Goal: Book appointment/travel/reservation

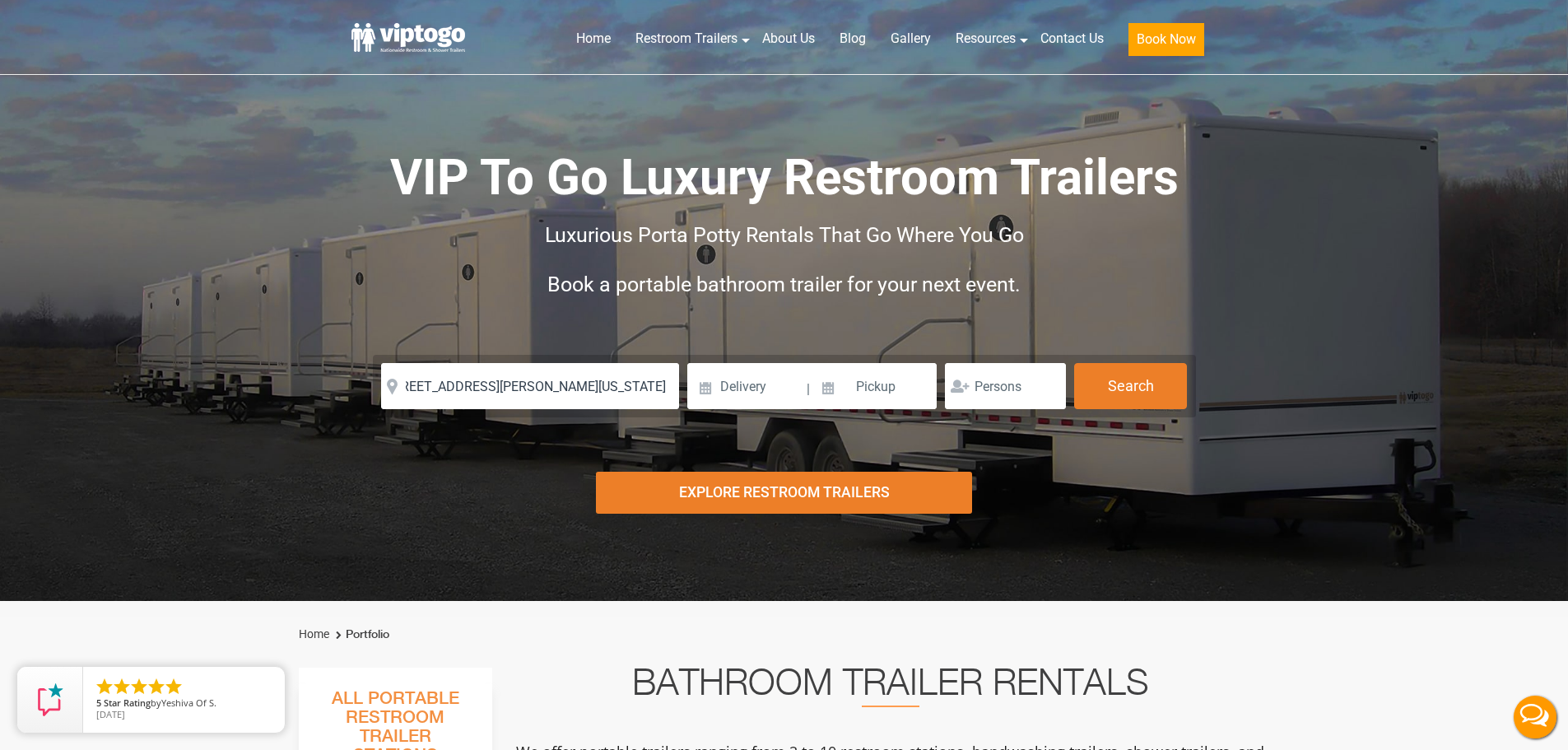
type input "[STREET_ADDRESS][PERSON_NAME][US_STATE]"
drag, startPoint x: 527, startPoint y: 416, endPoint x: 528, endPoint y: 426, distance: 10.0
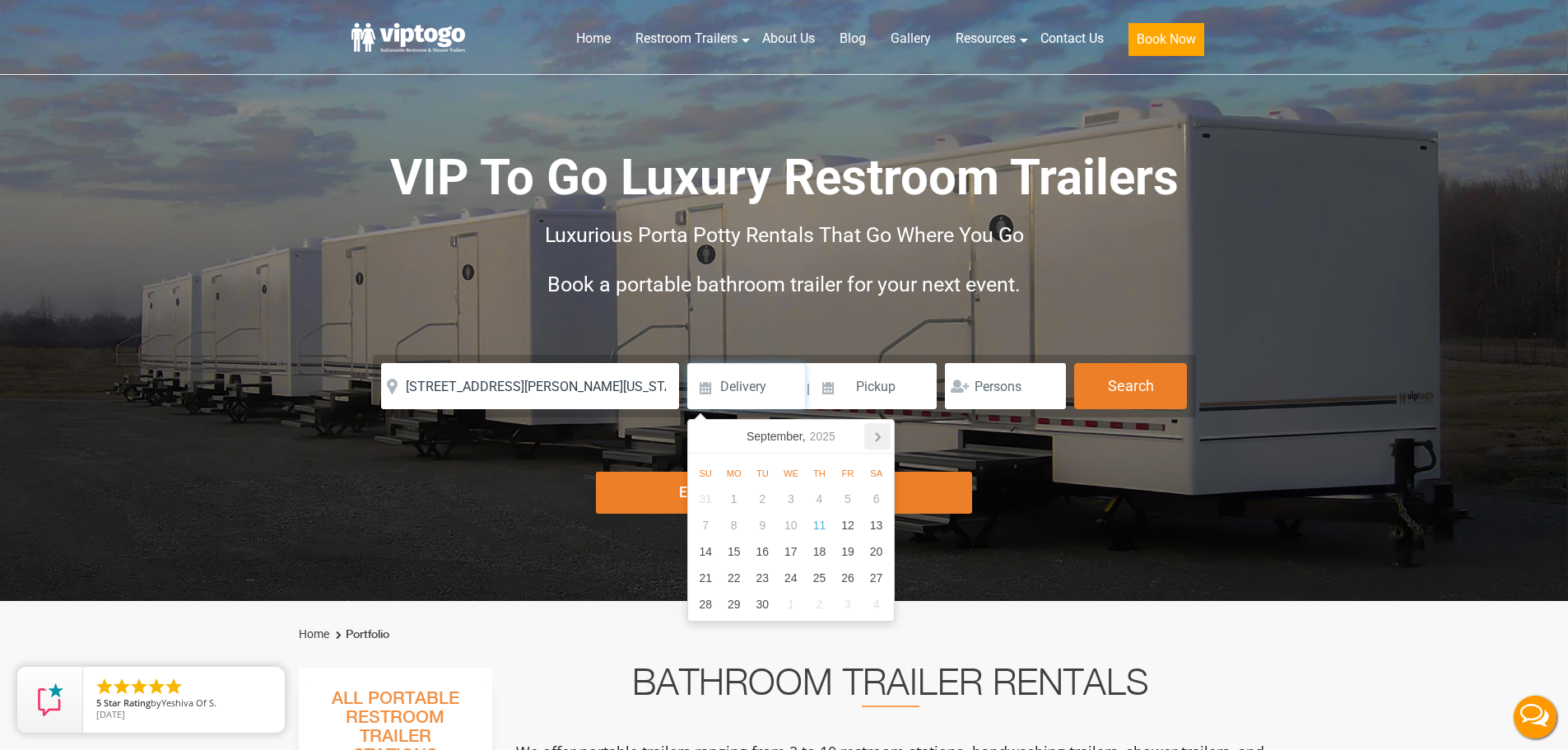
click at [876, 433] on icon at bounding box center [877, 436] width 4 height 8
click at [701, 434] on icon at bounding box center [705, 436] width 26 height 26
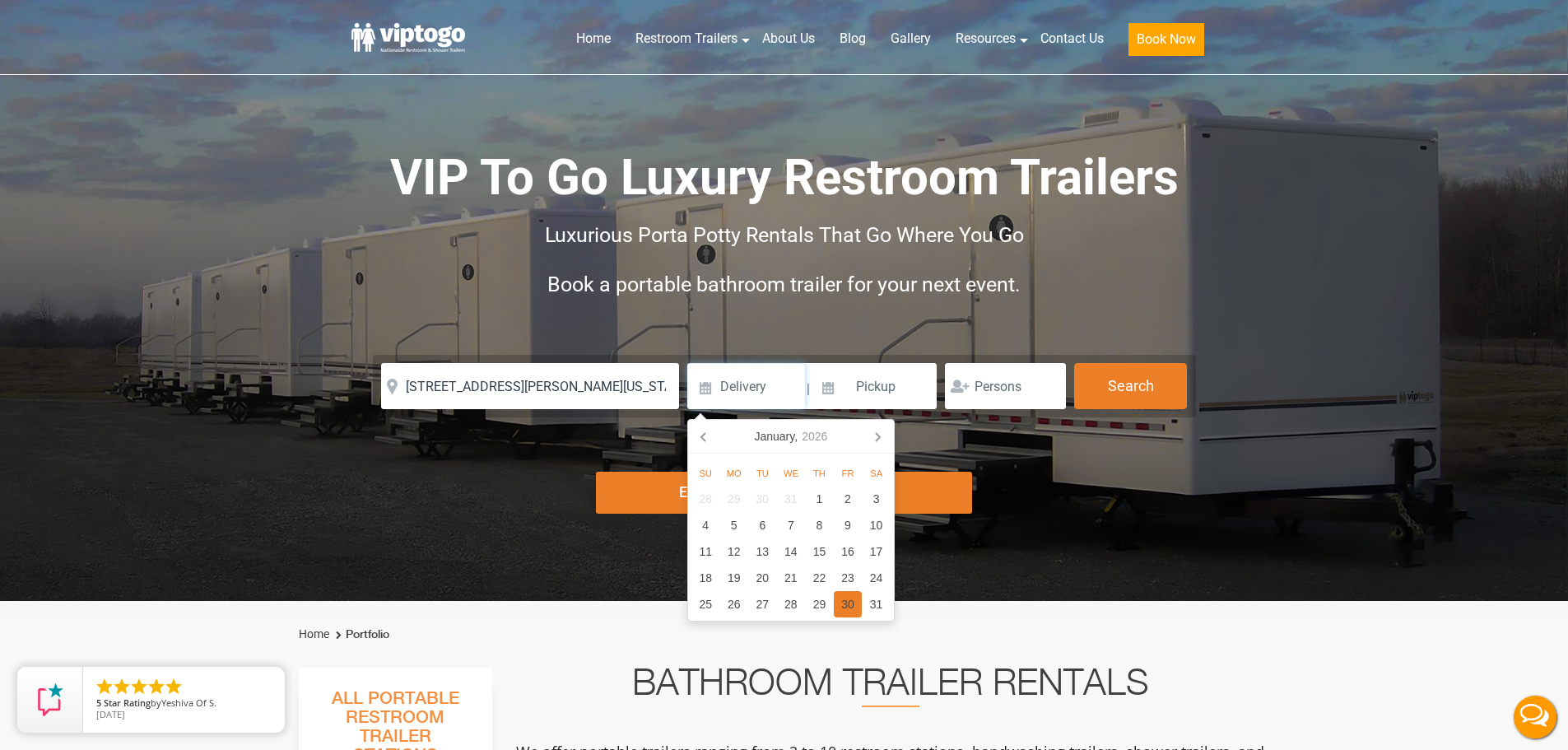
click at [848, 601] on div "30" at bounding box center [848, 604] width 29 height 26
type input "[DATE]"
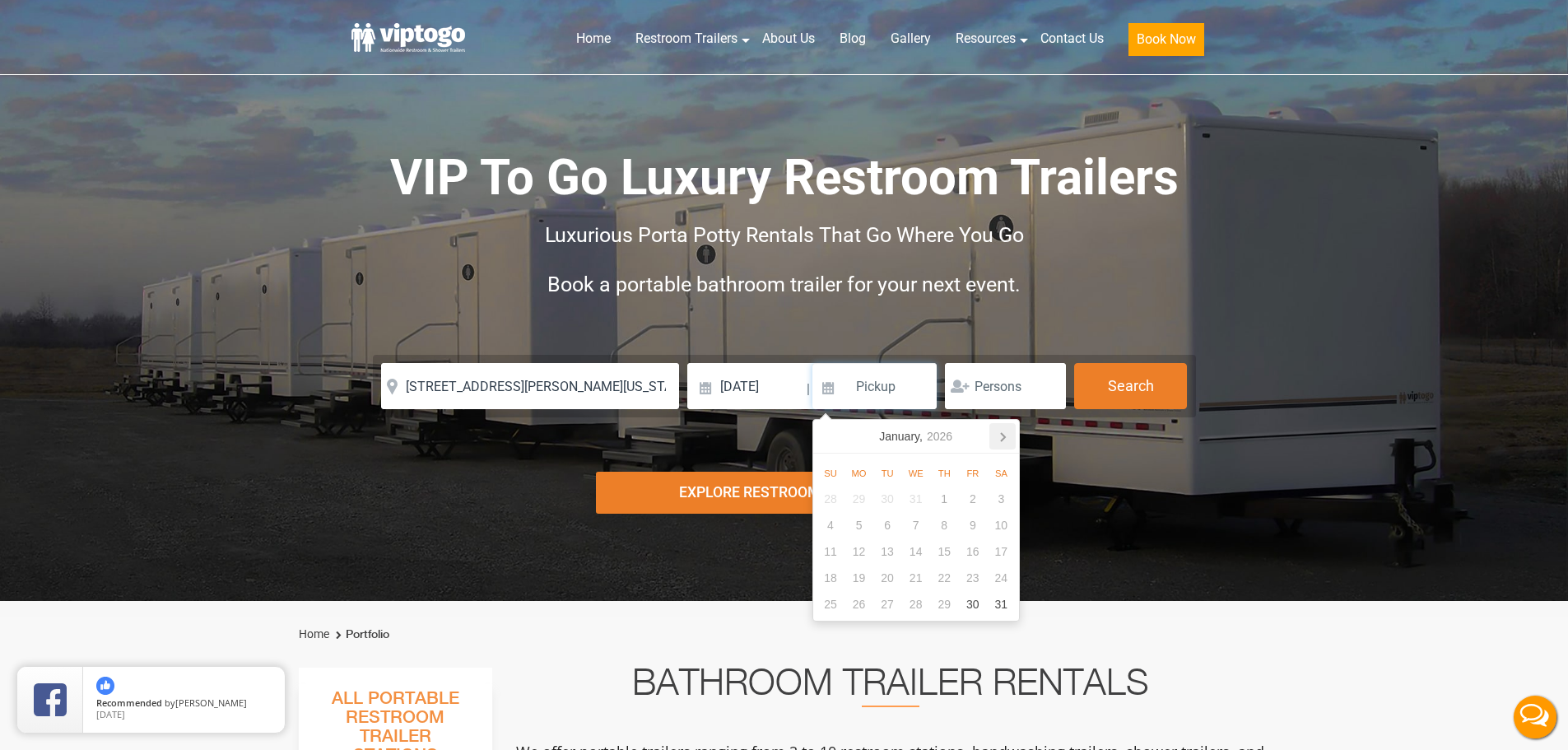
click at [1011, 440] on icon at bounding box center [1002, 436] width 26 height 26
click at [857, 495] on div "2" at bounding box center [858, 499] width 29 height 26
type input "[DATE]"
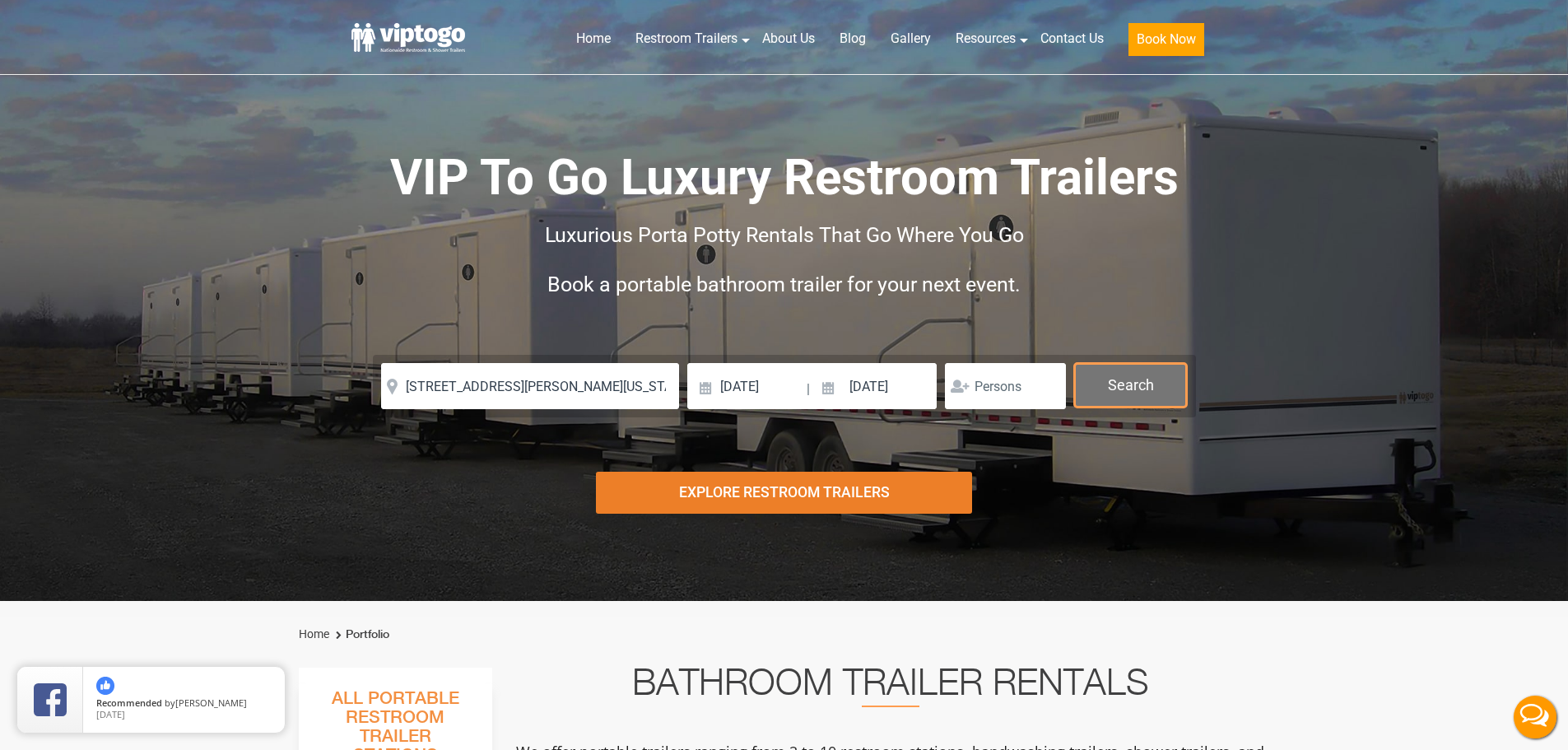
click at [1135, 389] on button "Search" at bounding box center [1129, 385] width 112 height 44
click at [1094, 368] on button "Search" at bounding box center [1129, 385] width 112 height 44
click at [1071, 450] on div "Risk-Free Reservation! Free cancellation up to 48 hours before delivery. Book n…" at bounding box center [784, 300] width 1568 height 601
click at [1122, 402] on button "Search" at bounding box center [1129, 385] width 112 height 44
click at [1164, 256] on div "Luxurious Porta Potty Rentals That Go Where You Go" at bounding box center [784, 235] width 823 height 50
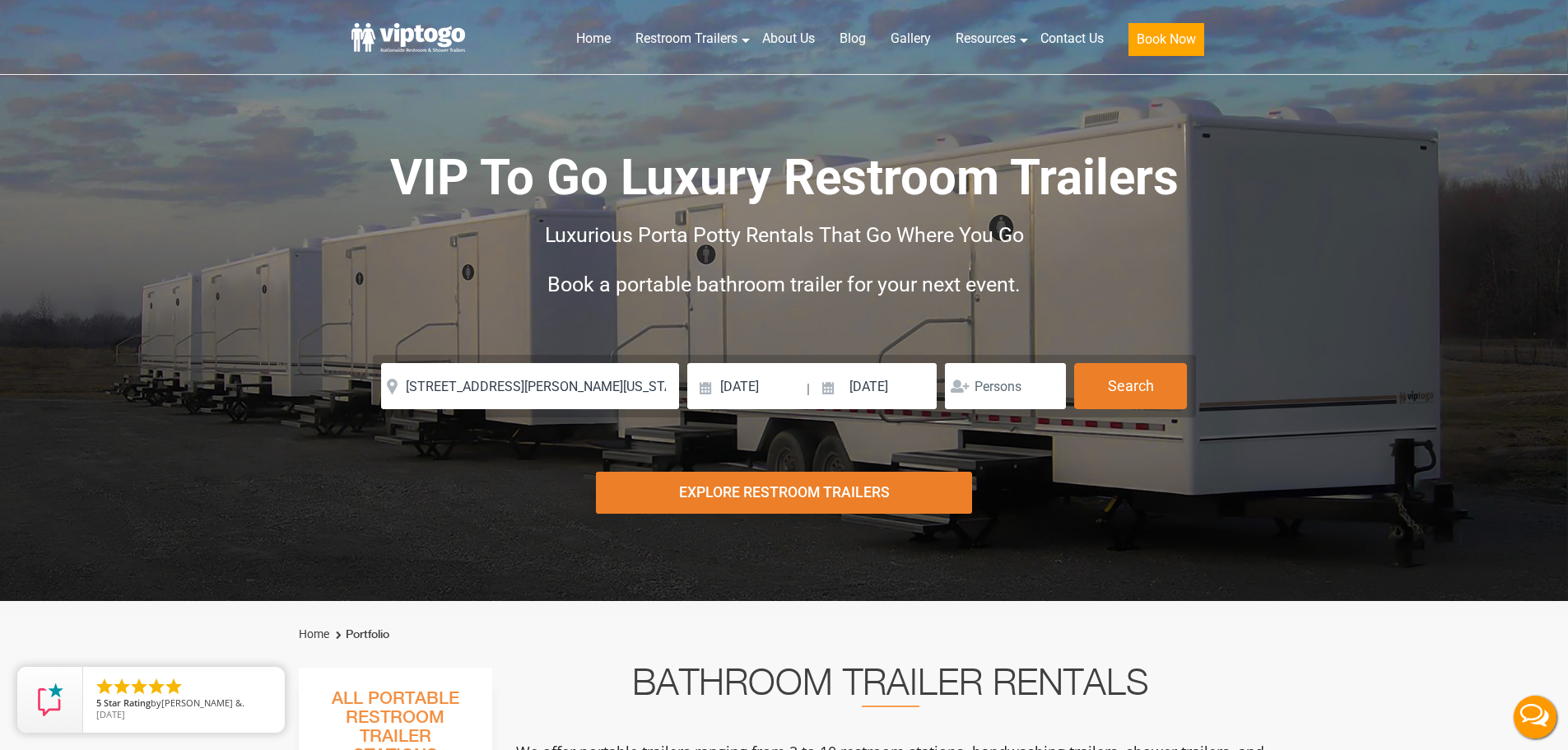
click at [1164, 256] on div "Luxurious Porta Potty Rentals That Go Where You Go" at bounding box center [784, 235] width 823 height 50
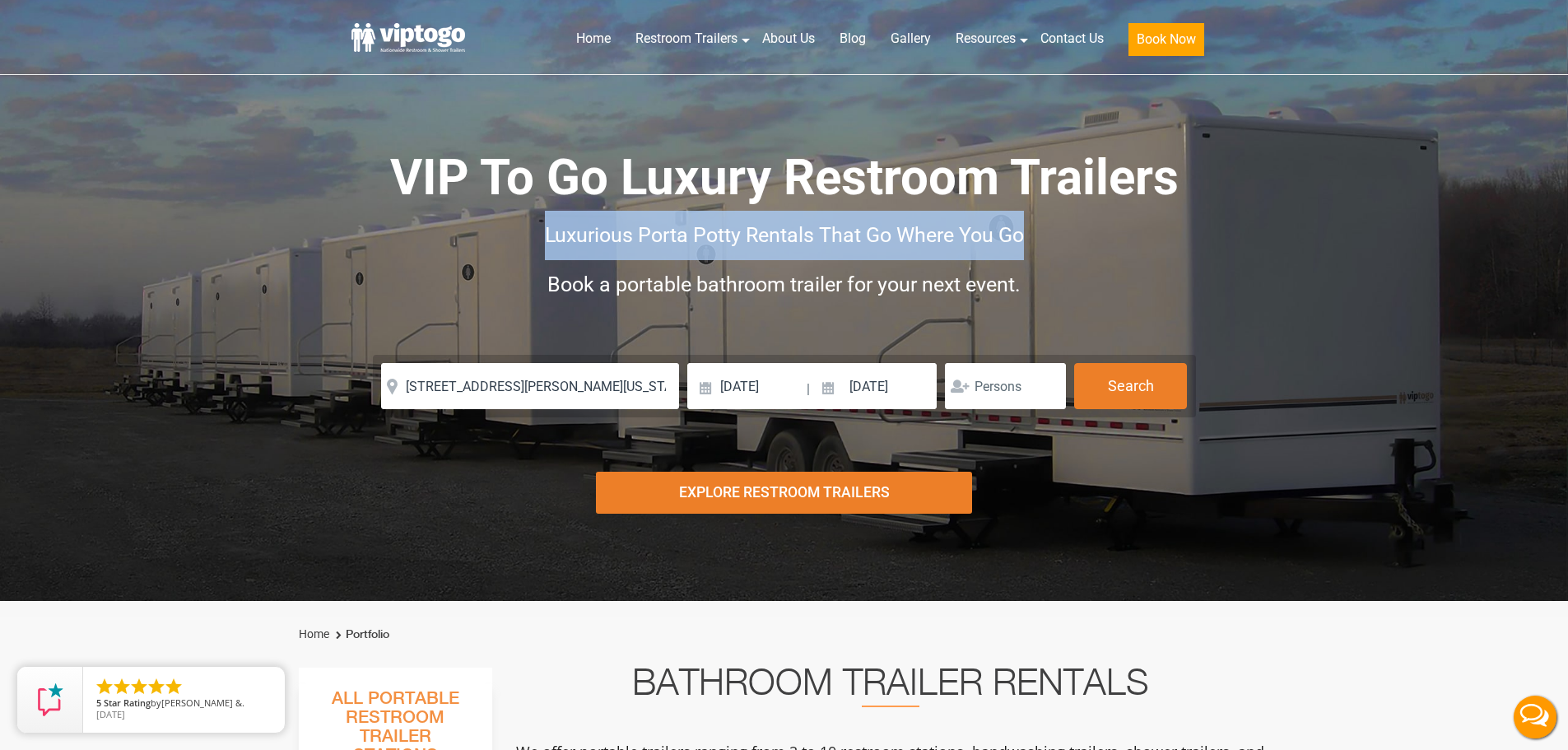
click at [1164, 256] on div "Luxurious Porta Potty Rentals That Go Where You Go" at bounding box center [784, 235] width 823 height 50
click at [1128, 381] on button "Search" at bounding box center [1129, 385] width 112 height 44
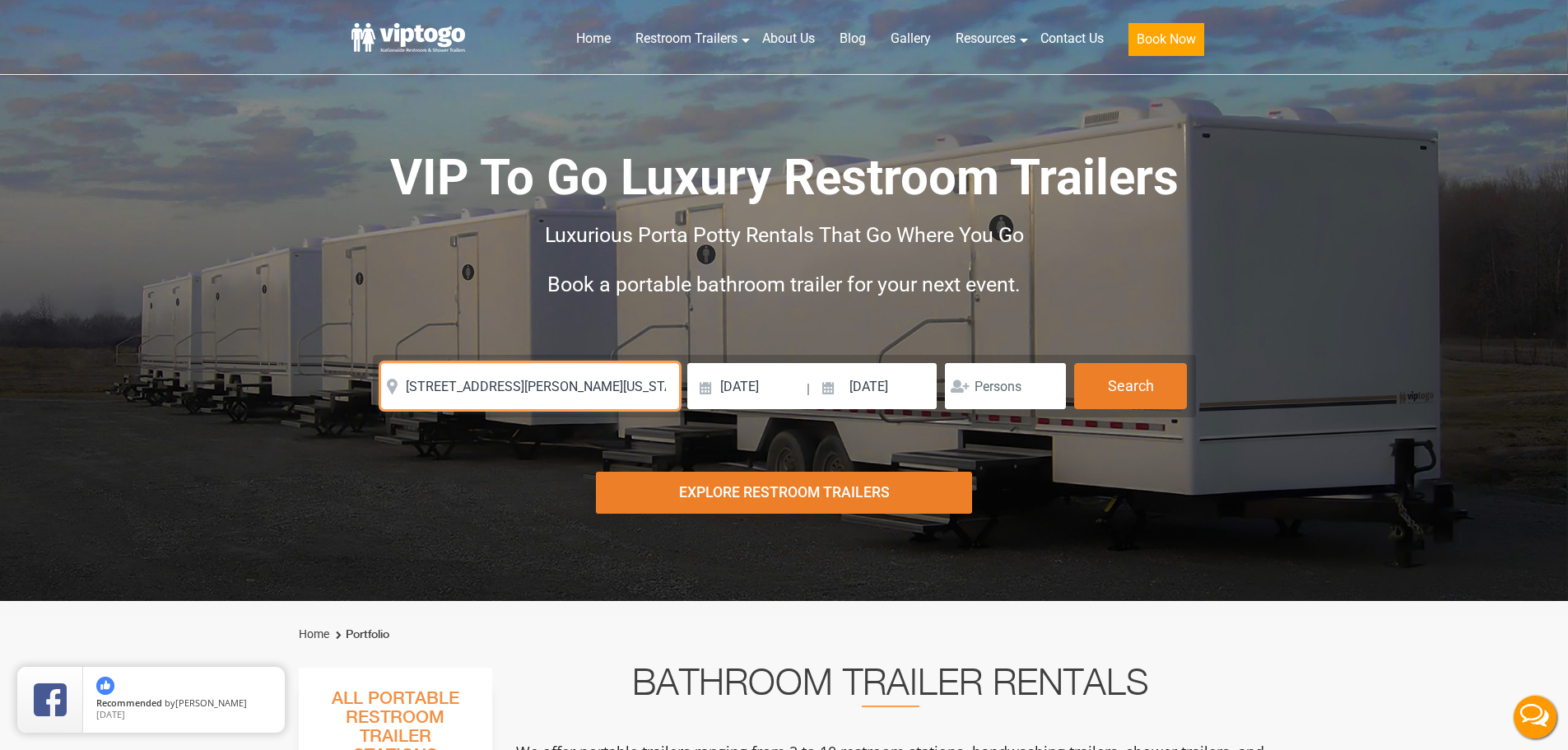
click at [544, 390] on input "[STREET_ADDRESS][PERSON_NAME][US_STATE]" at bounding box center [530, 385] width 298 height 46
paste input "text"
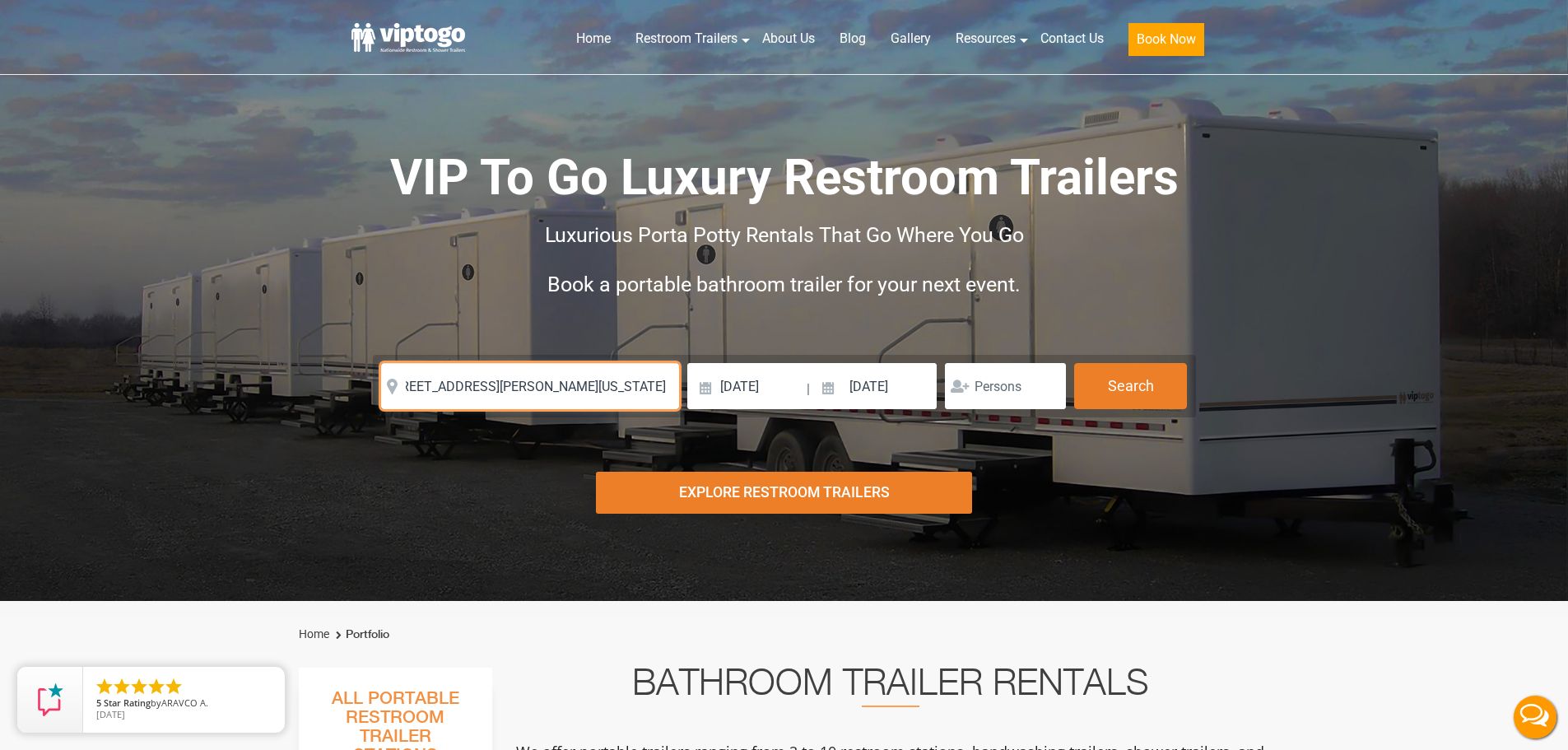
type input "[STREET_ADDRESS][PERSON_NAME][US_STATE]"
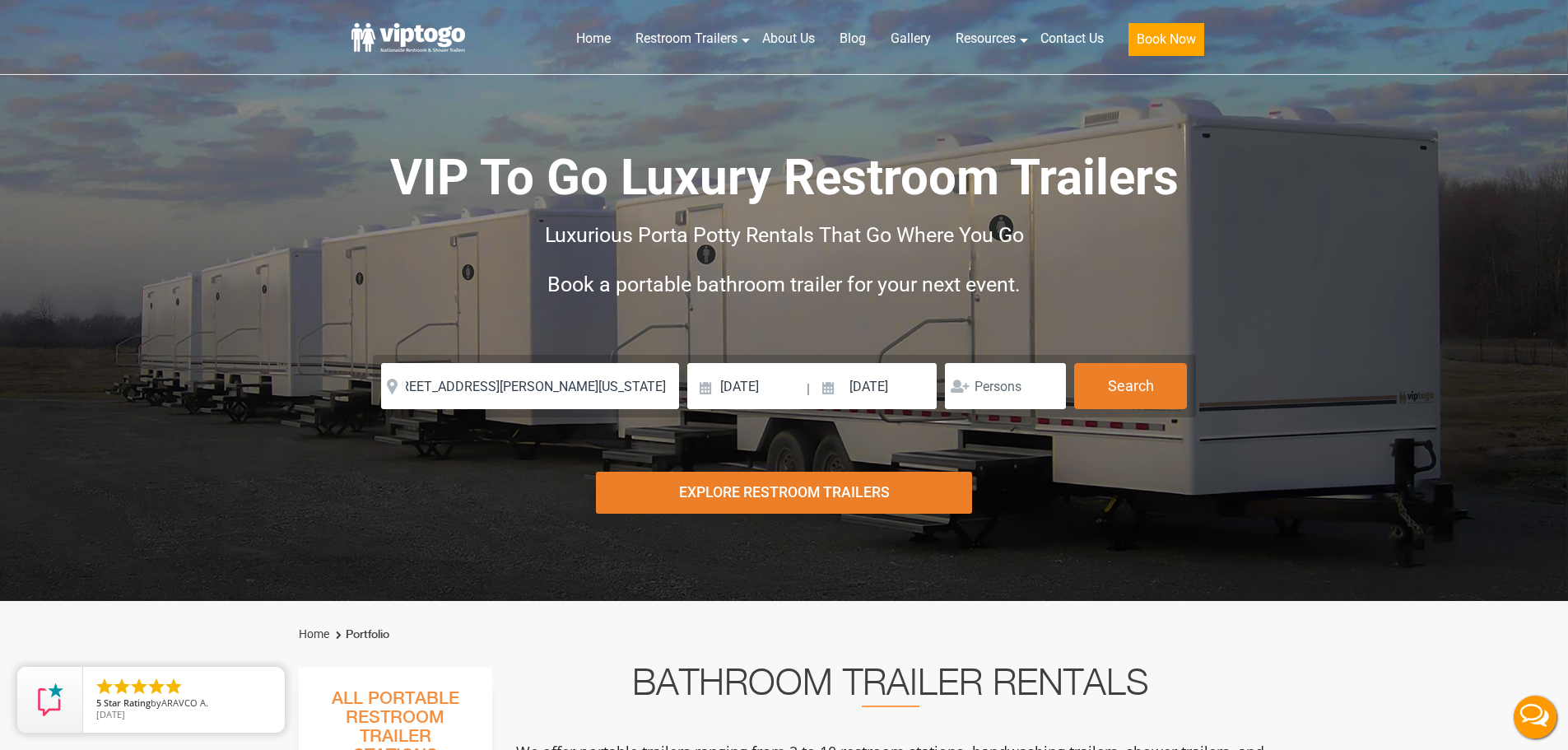
click at [503, 443] on div "Risk-Free Reservation! Free cancellation up to 48 hours before delivery. Book n…" at bounding box center [784, 300] width 1568 height 601
click at [1144, 379] on button "Search" at bounding box center [1129, 385] width 112 height 44
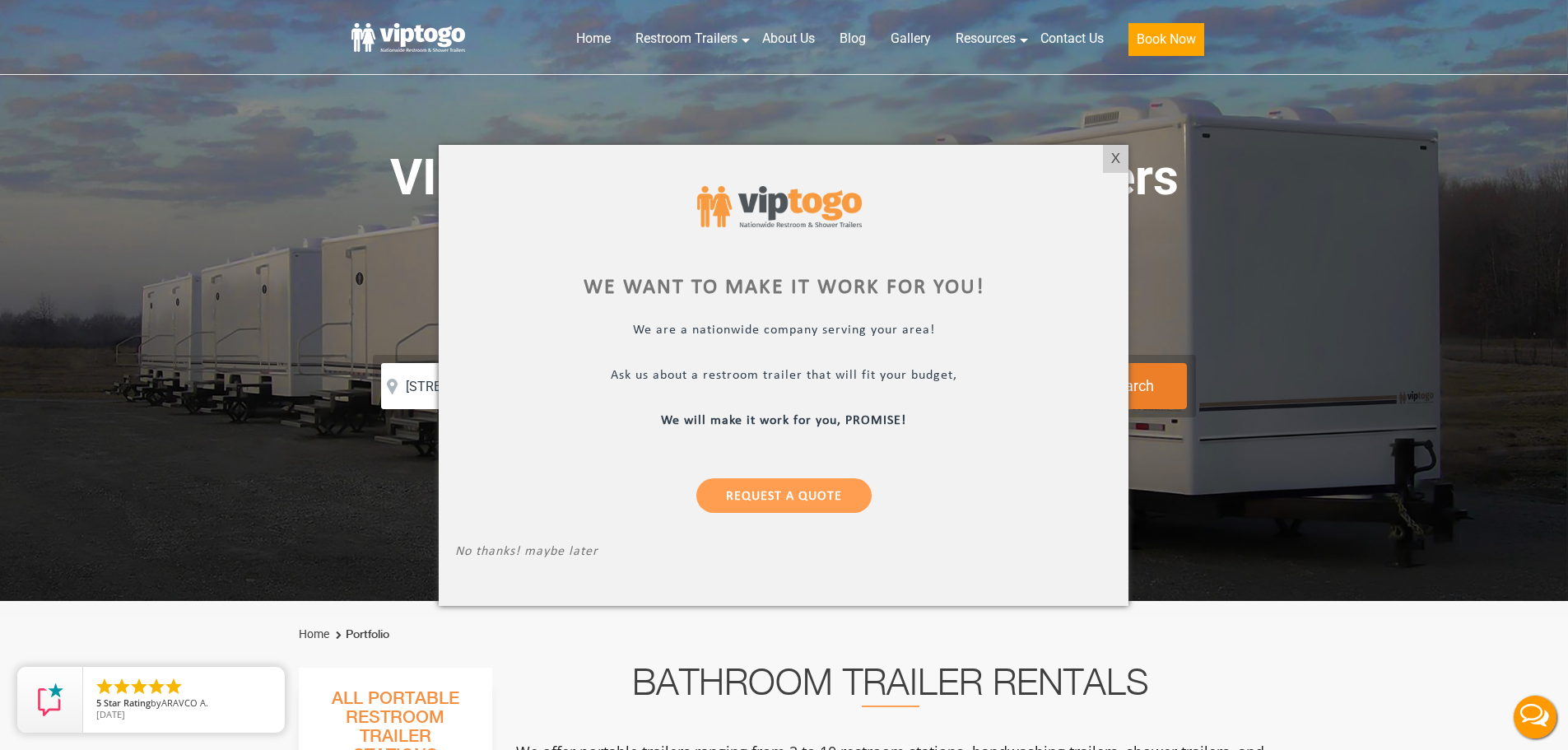
drag, startPoint x: 1123, startPoint y: 153, endPoint x: 884, endPoint y: 116, distance: 241.8
click at [1123, 154] on div "X" at bounding box center [1115, 159] width 25 height 28
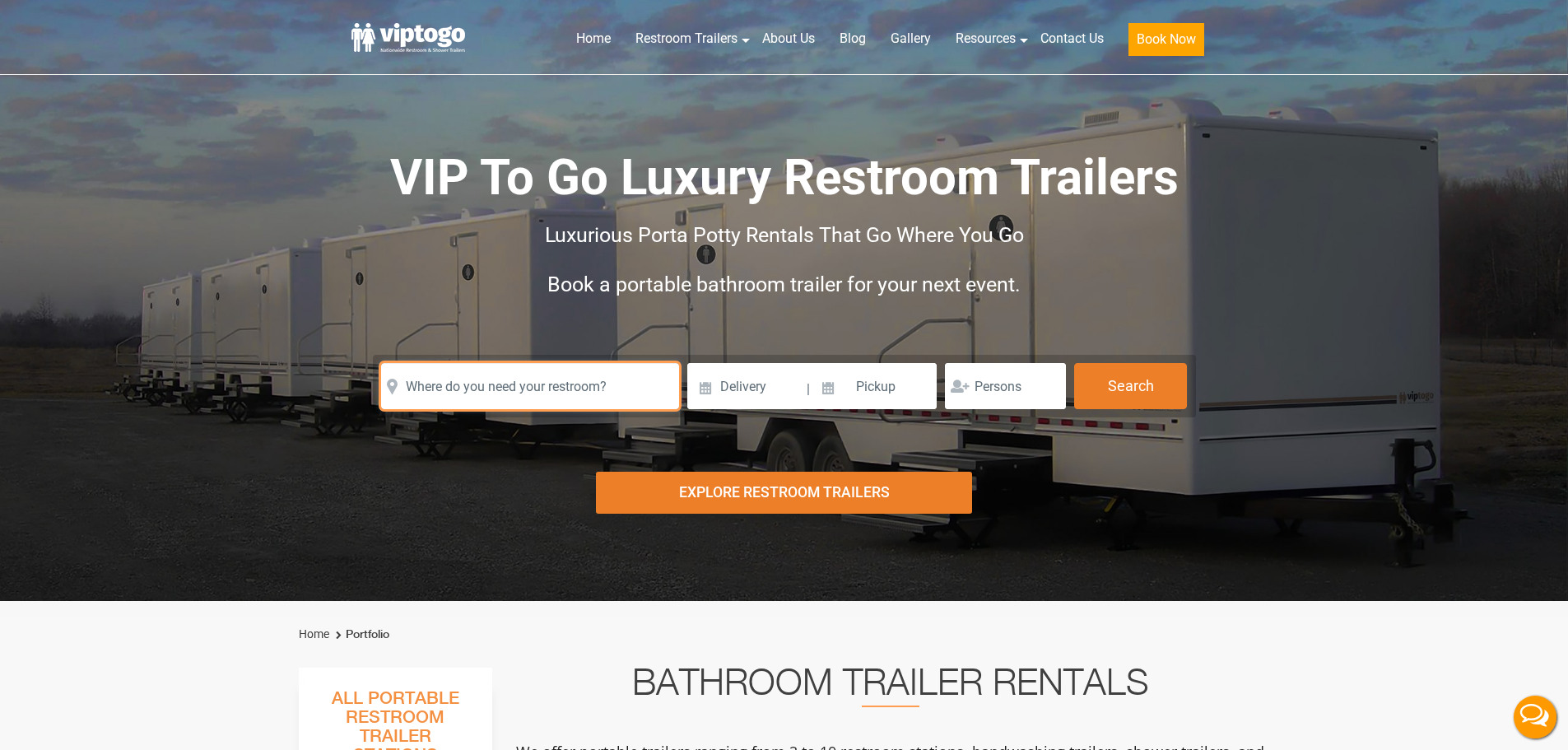
click at [490, 378] on input "text" at bounding box center [530, 385] width 298 height 46
paste input "[STREET_ADDRESS][PERSON_NAME][US_STATE]"
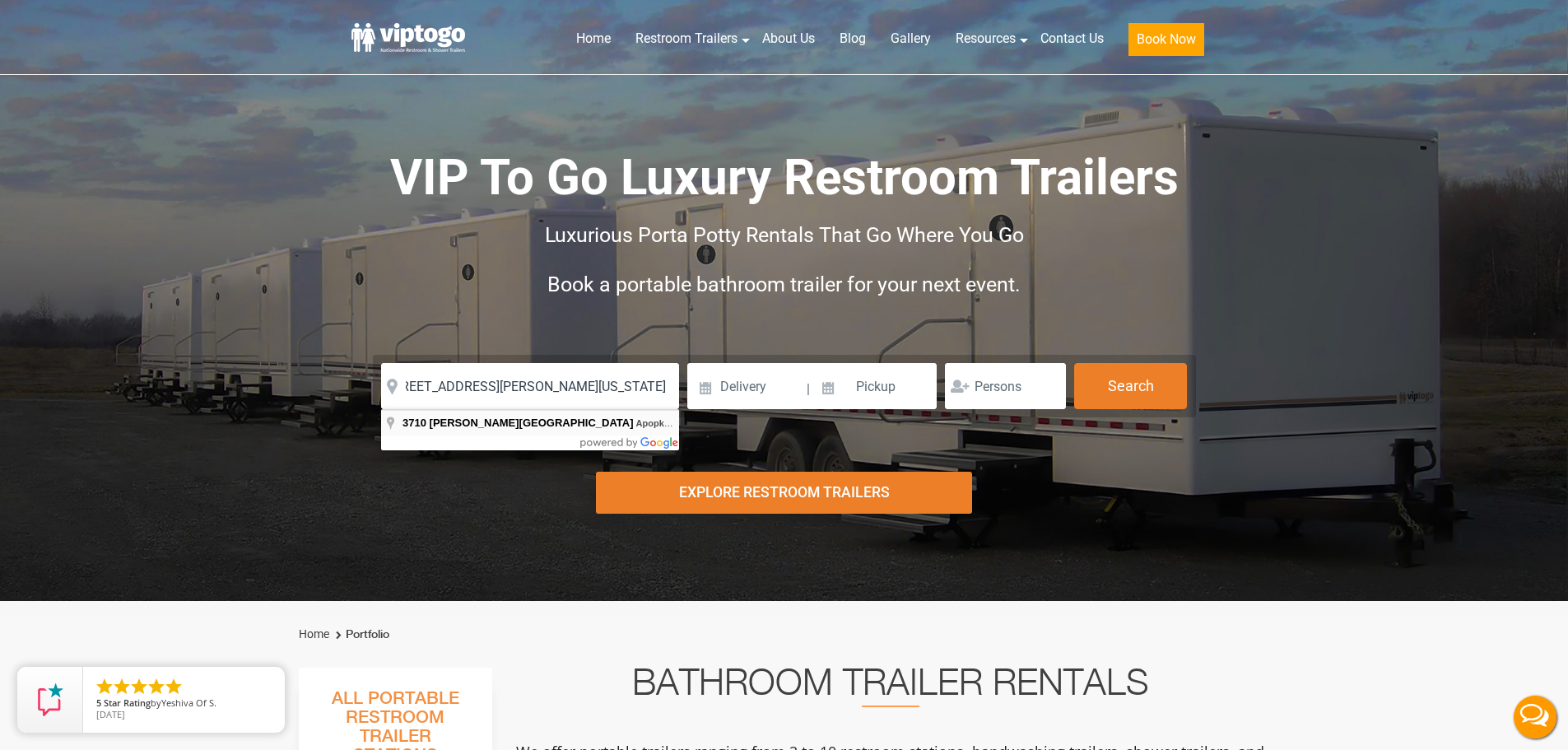
type input "[STREET_ADDRESS][PERSON_NAME][US_STATE]"
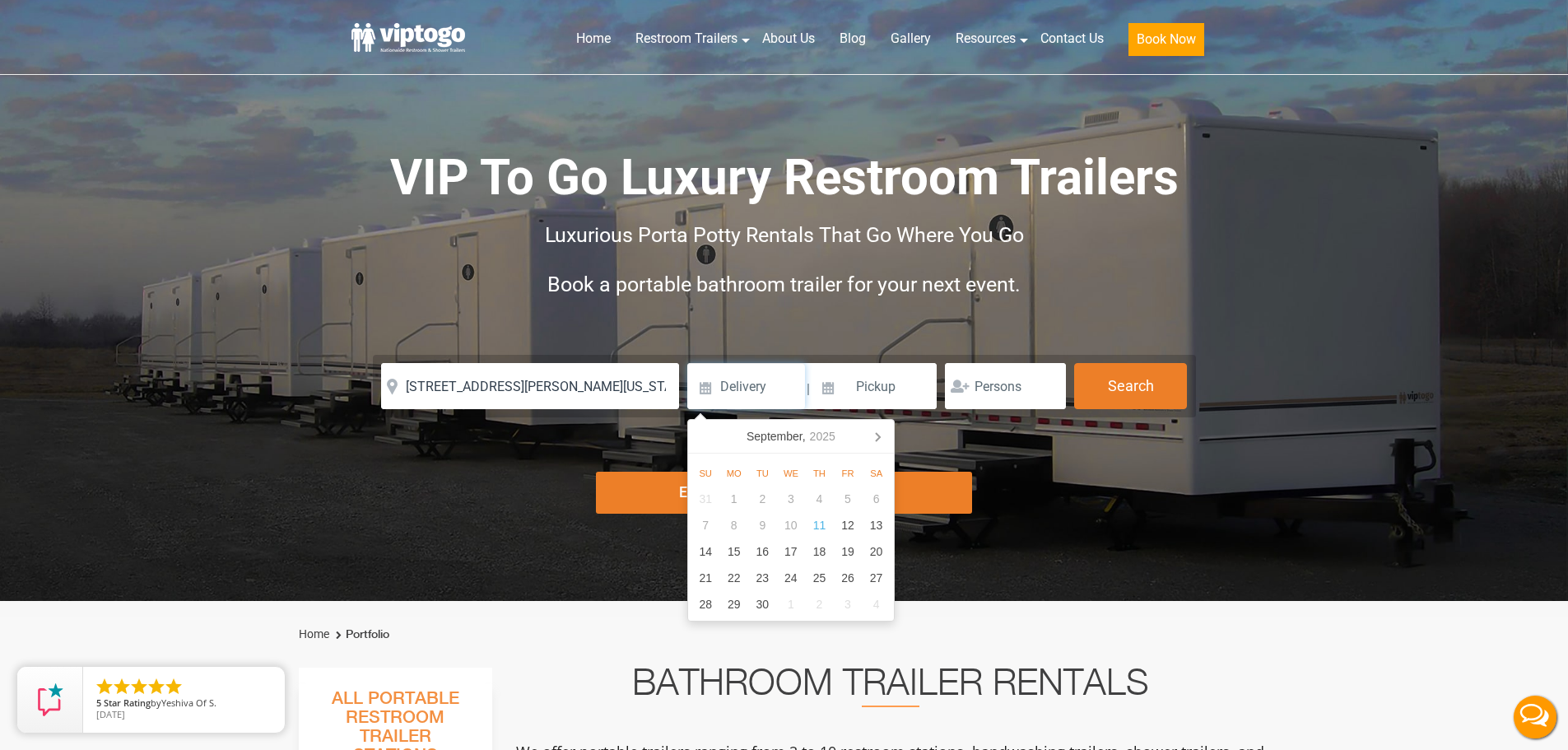
click at [757, 382] on input at bounding box center [746, 385] width 118 height 46
click at [875, 439] on icon at bounding box center [877, 436] width 26 height 26
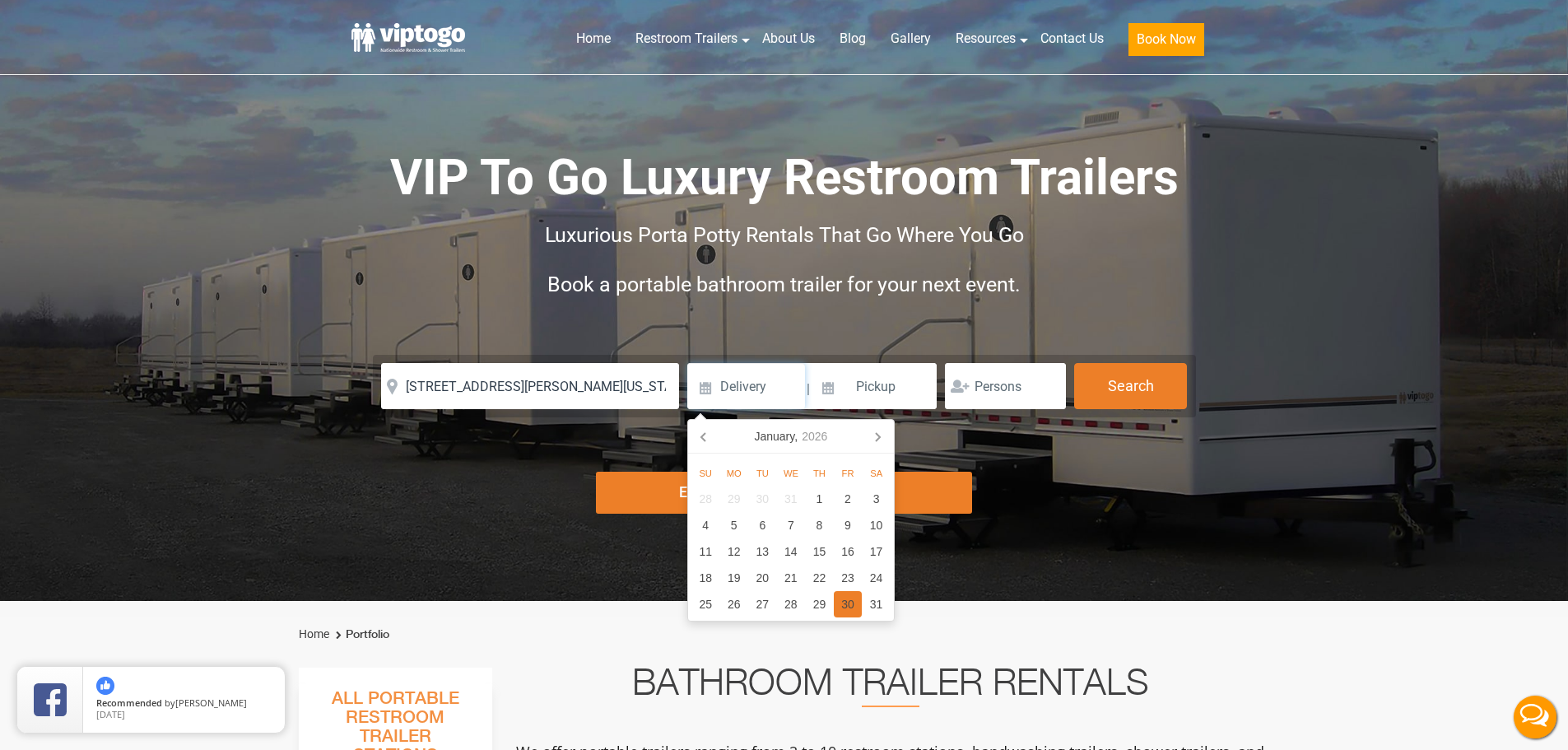
click at [849, 604] on div "30" at bounding box center [848, 604] width 29 height 26
type input "[DATE]"
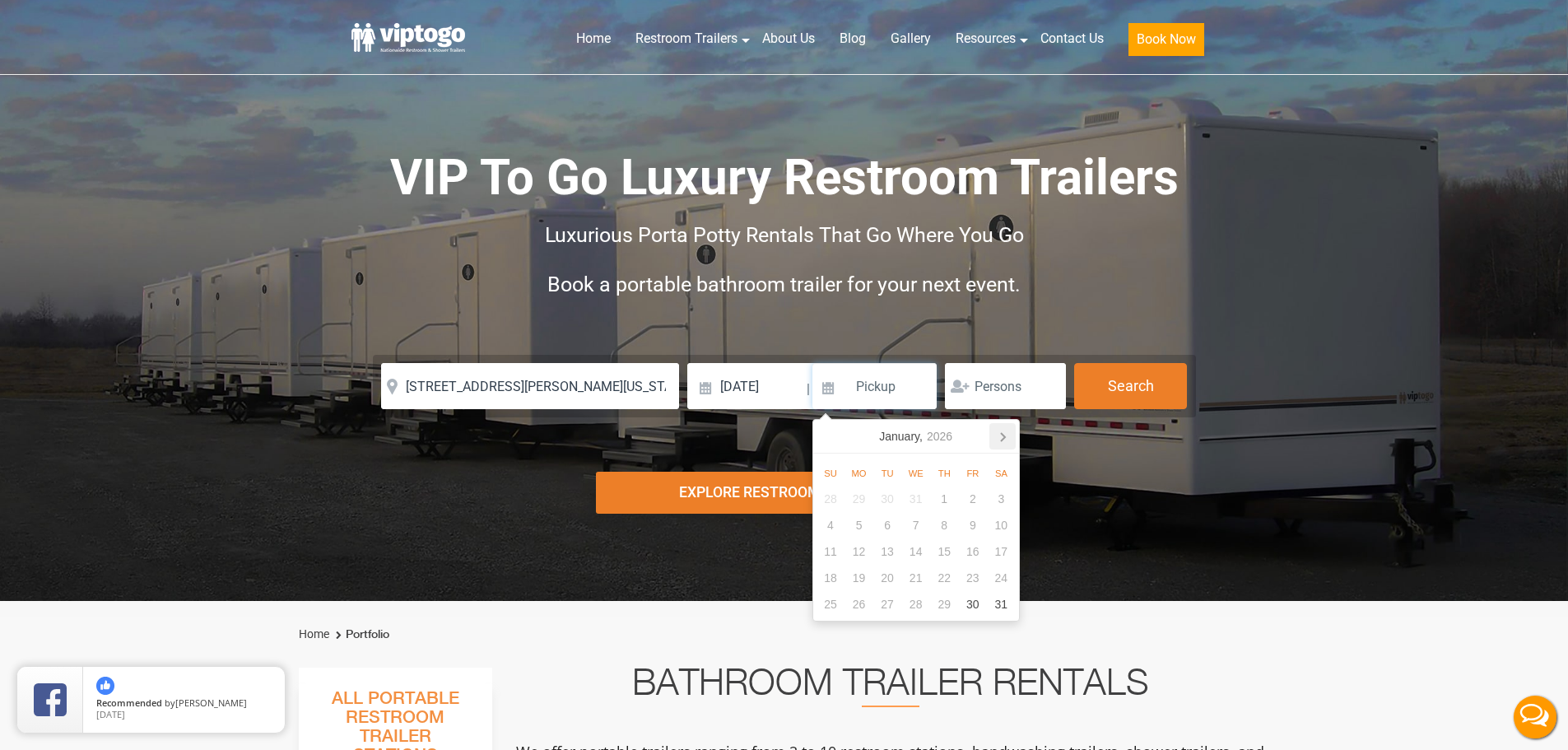
click at [1002, 441] on icon at bounding box center [1002, 436] width 26 height 26
click at [860, 495] on div "2" at bounding box center [858, 499] width 29 height 26
type input "[DATE]"
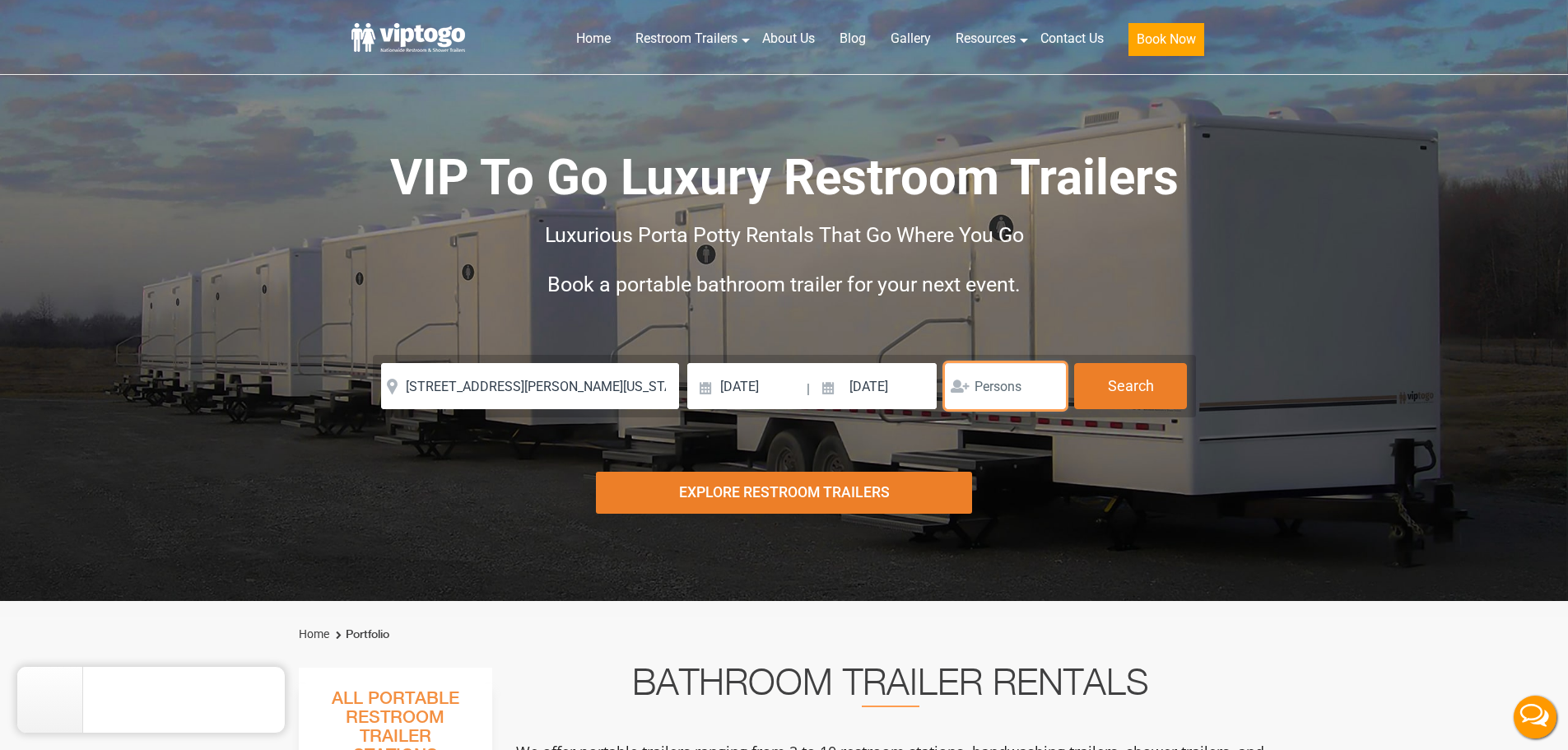
click at [1012, 387] on input "number" at bounding box center [1005, 385] width 121 height 46
type input "50"
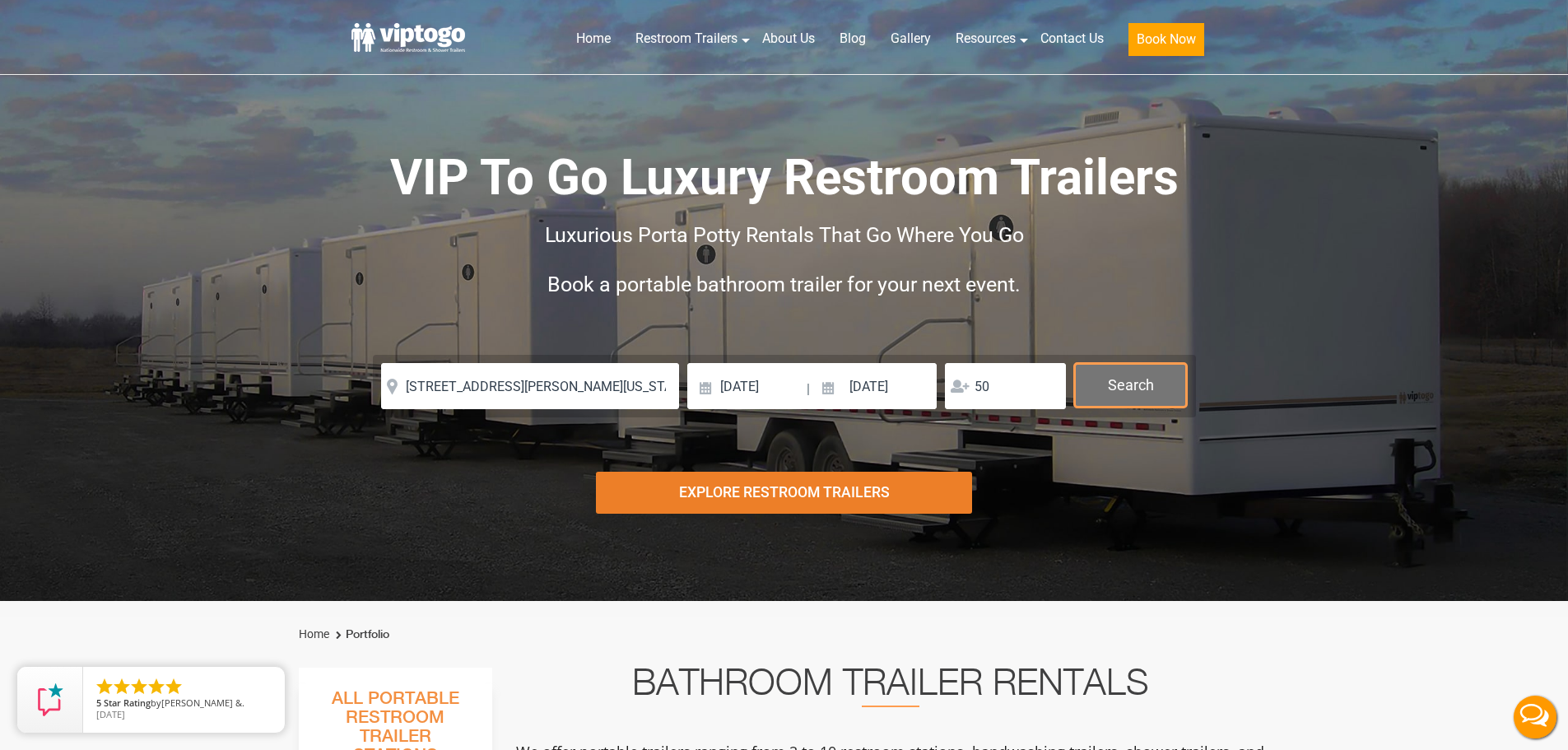
click at [1181, 385] on button "Search" at bounding box center [1129, 385] width 112 height 44
click at [1145, 379] on button "Search" at bounding box center [1129, 385] width 112 height 44
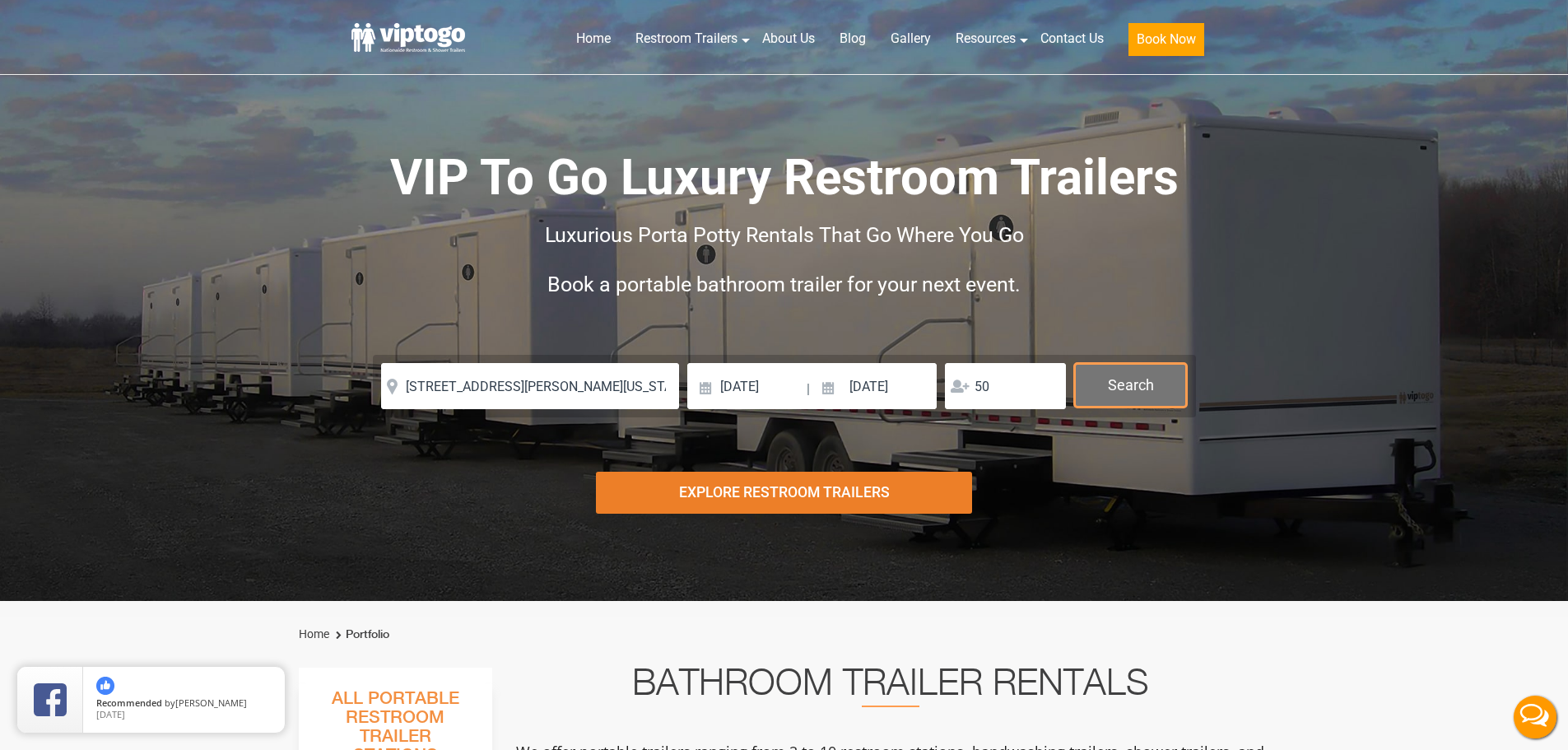
click at [1145, 379] on button "Search" at bounding box center [1129, 385] width 112 height 44
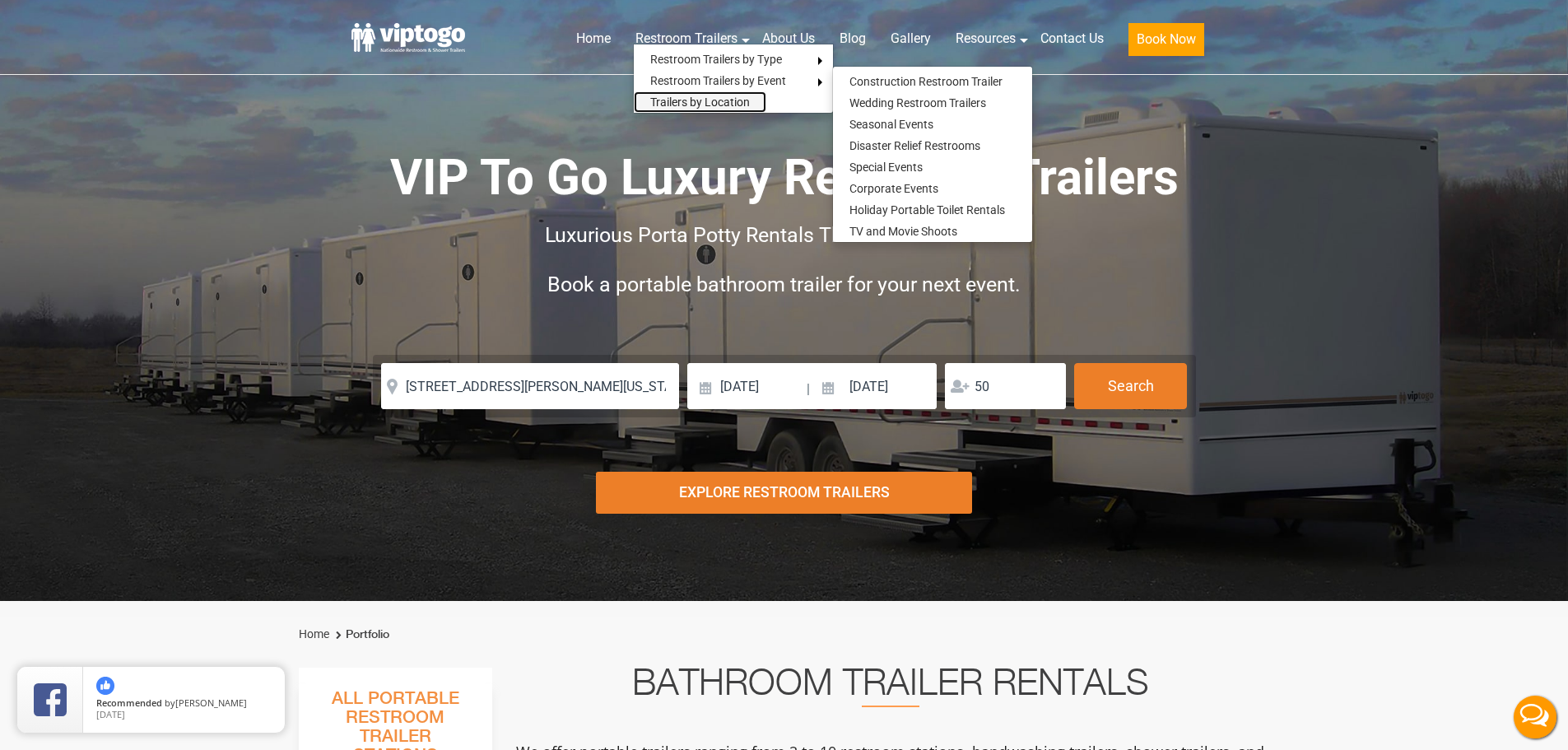
click at [702, 106] on link "Trailers by Location" at bounding box center [700, 102] width 133 height 22
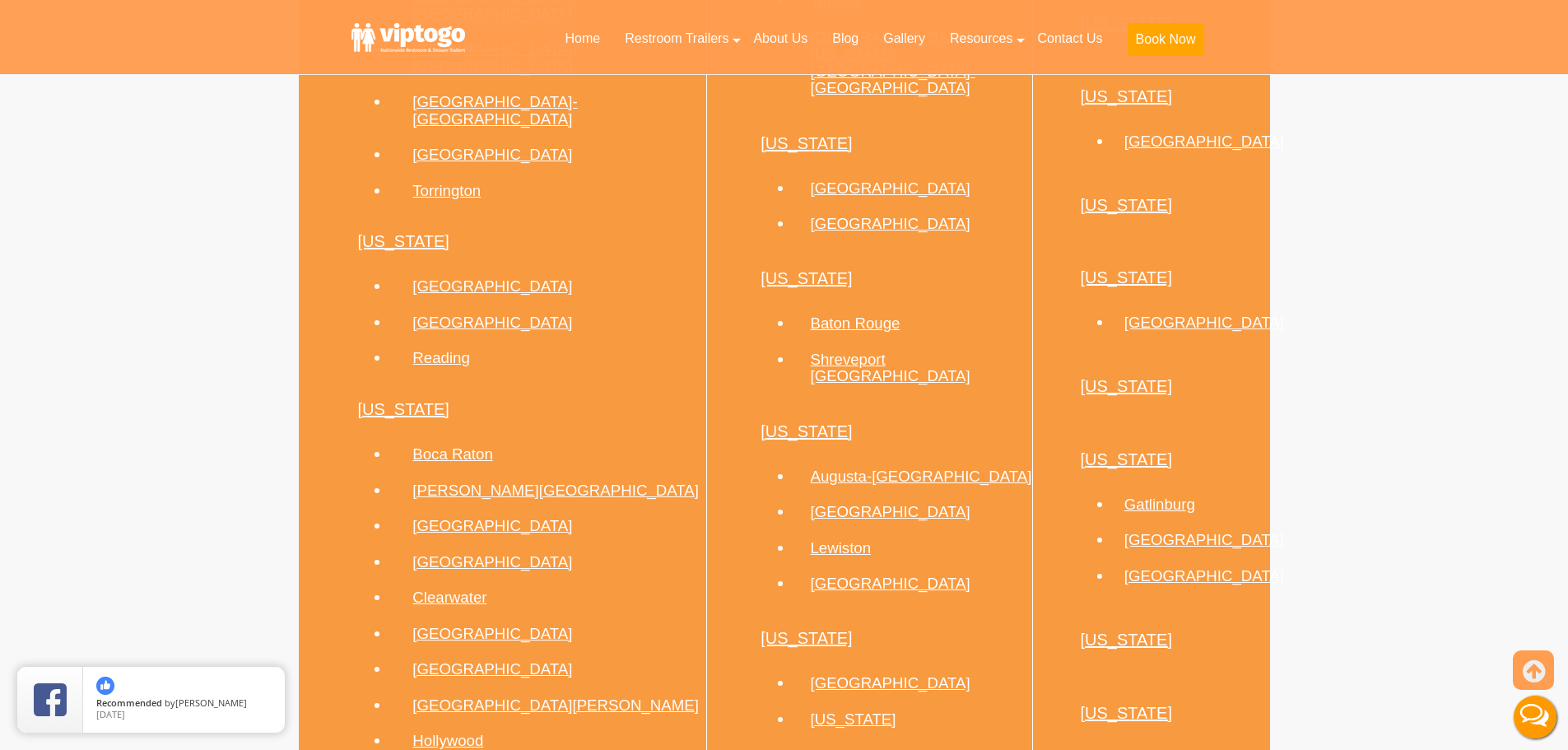
scroll to position [2387, 0]
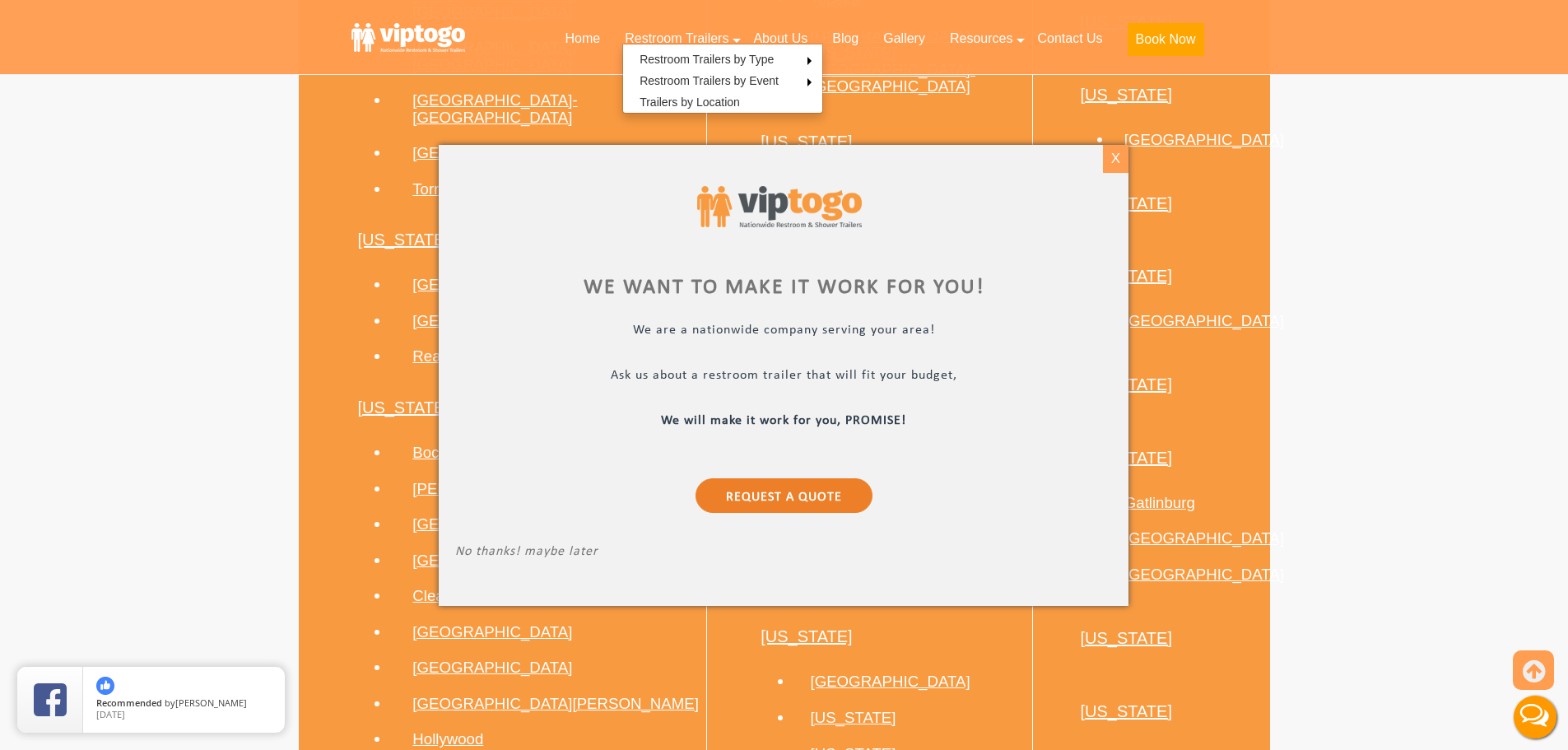
click at [1110, 162] on div "X" at bounding box center [1115, 159] width 25 height 28
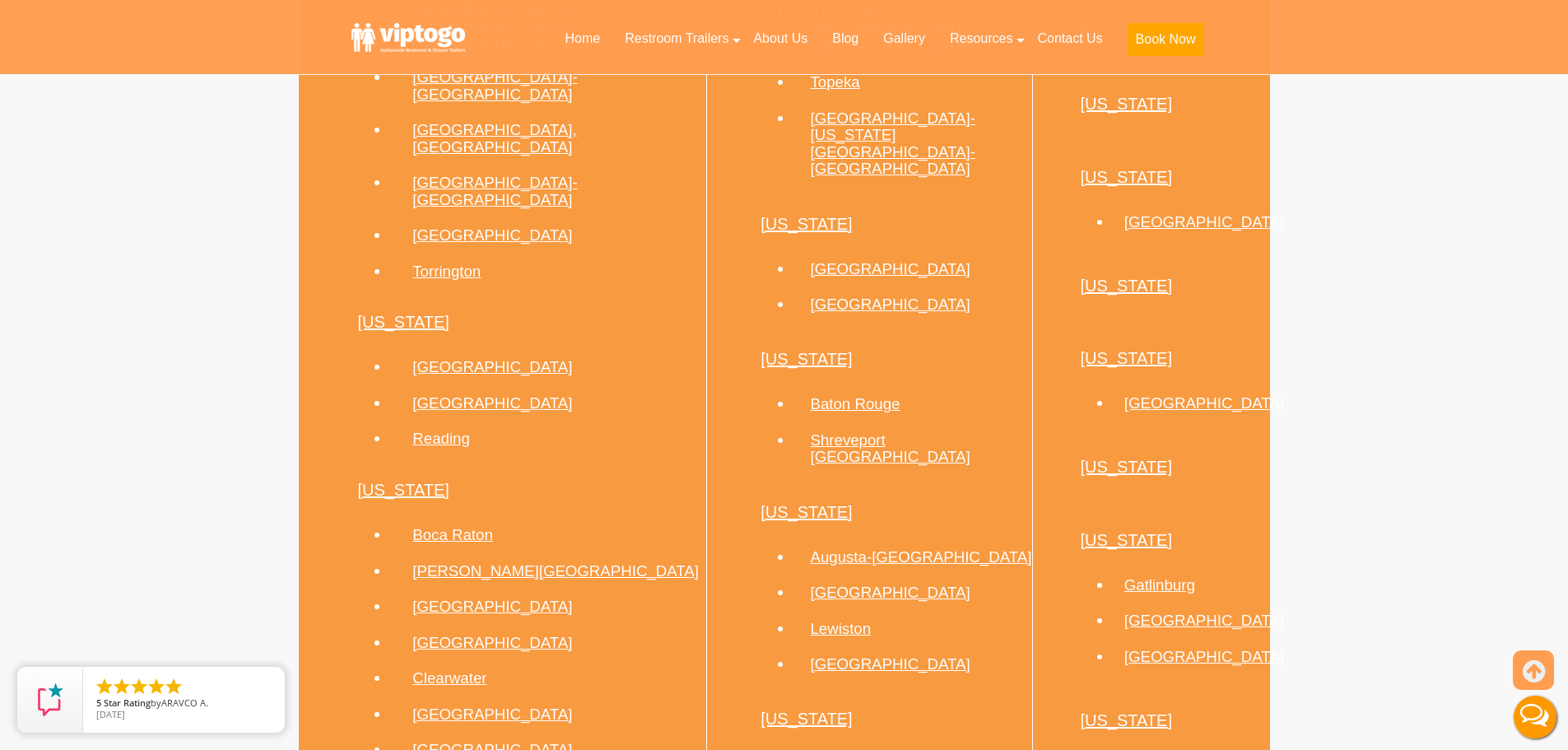
scroll to position [2469, 0]
